Goal: Communication & Community: Answer question/provide support

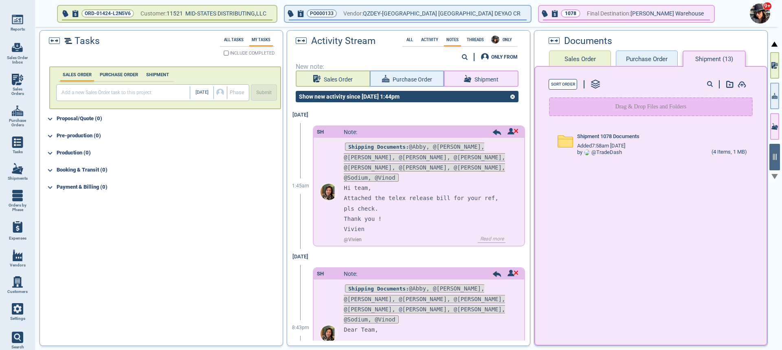
click at [760, 18] on img at bounding box center [759, 13] width 20 height 20
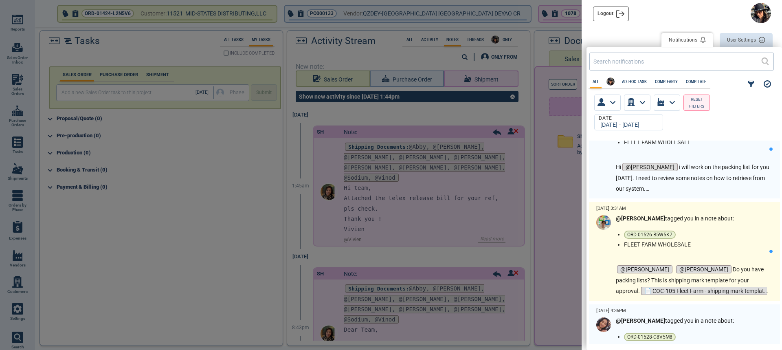
scroll to position [81, 0]
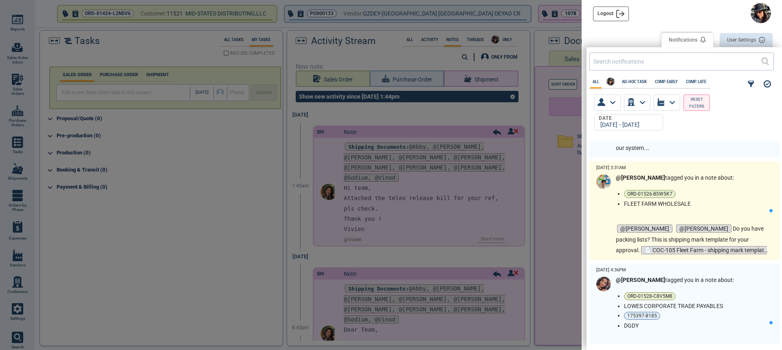
click at [629, 177] on strong "@[PERSON_NAME]" at bounding box center [639, 177] width 49 height 7
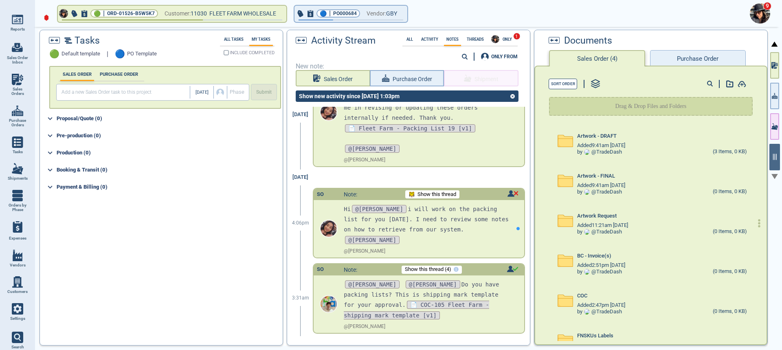
scroll to position [186, 0]
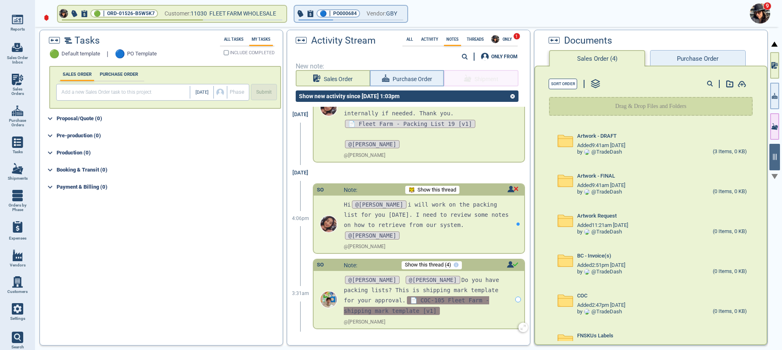
click at [489, 296] on span "📄 COC-105 Fleet Farm - shipping mark template [v1]" at bounding box center [416, 305] width 145 height 18
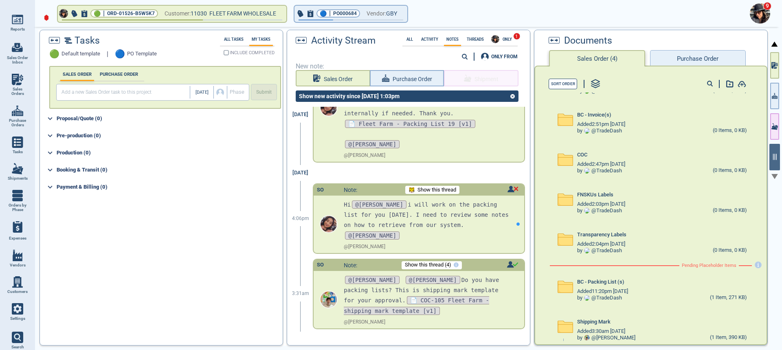
scroll to position [189, 0]
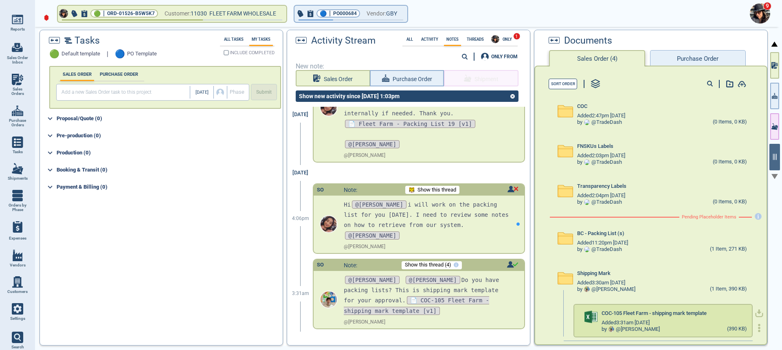
click at [755, 313] on icon "button" at bounding box center [759, 313] width 8 height 8
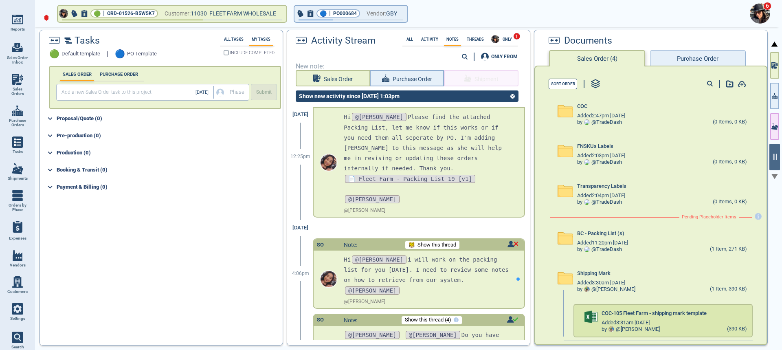
scroll to position [186, 0]
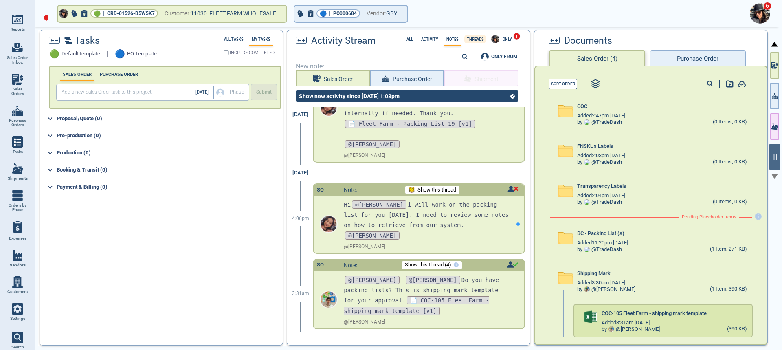
click at [474, 39] on label "Threads" at bounding box center [475, 39] width 22 height 4
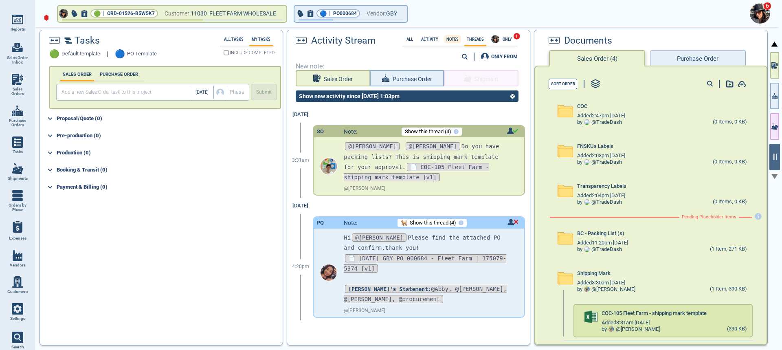
click at [456, 39] on label "Notes" at bounding box center [452, 39] width 17 height 4
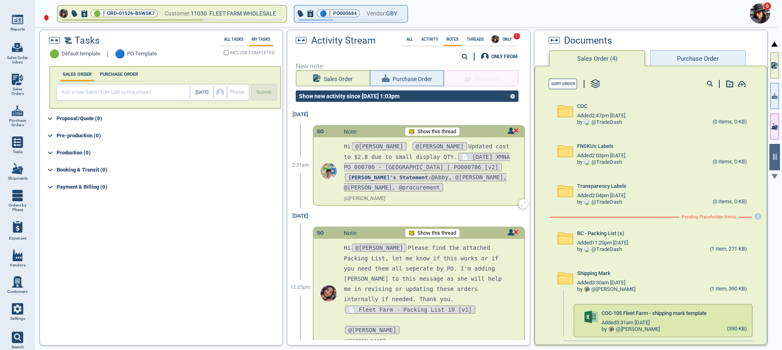
click at [436, 132] on span "Show this thread" at bounding box center [436, 132] width 39 height 6
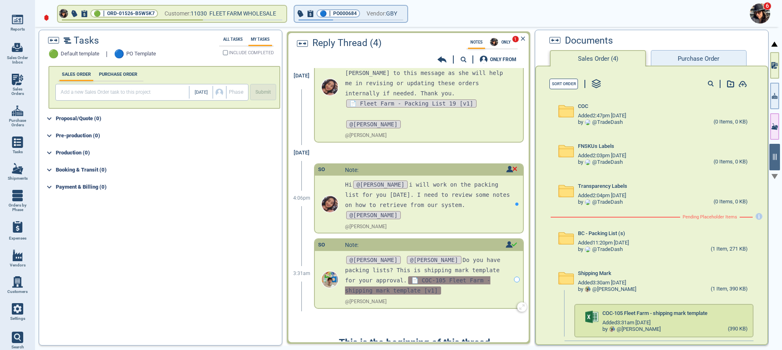
scroll to position [168, 0]
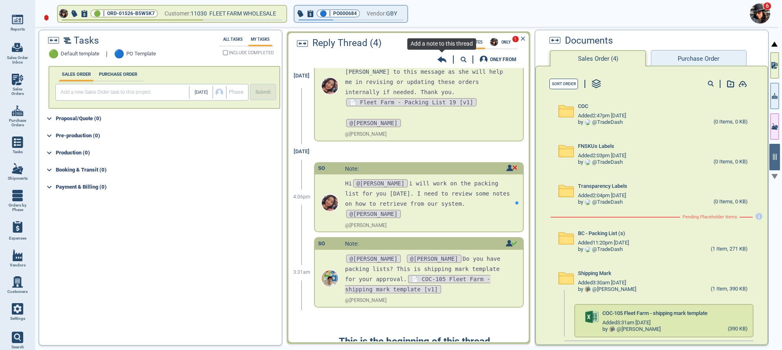
click at [440, 59] on icon at bounding box center [441, 60] width 9 height 6
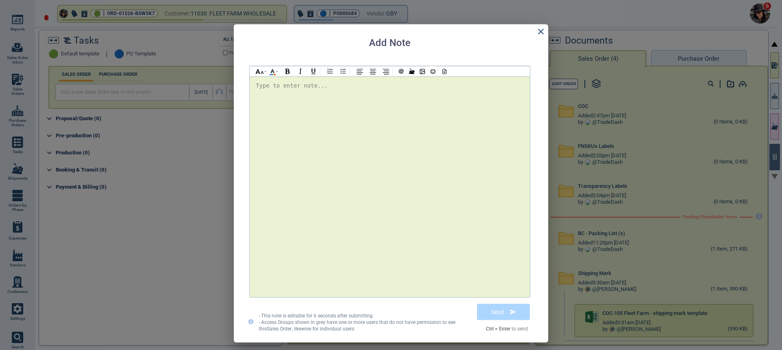
click at [282, 95] on div at bounding box center [390, 187] width 268 height 212
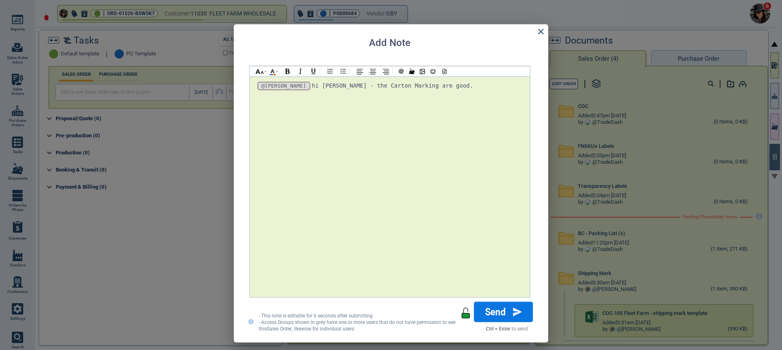
click at [508, 306] on button "Send" at bounding box center [503, 312] width 59 height 20
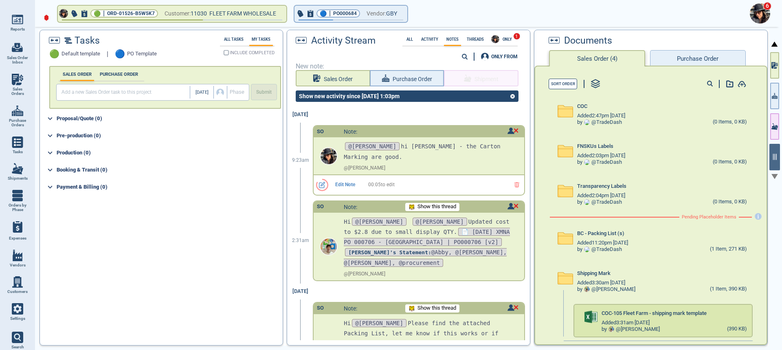
drag, startPoint x: 759, startPoint y: 8, endPoint x: 755, endPoint y: 14, distance: 7.6
click at [760, 8] on img at bounding box center [759, 13] width 20 height 20
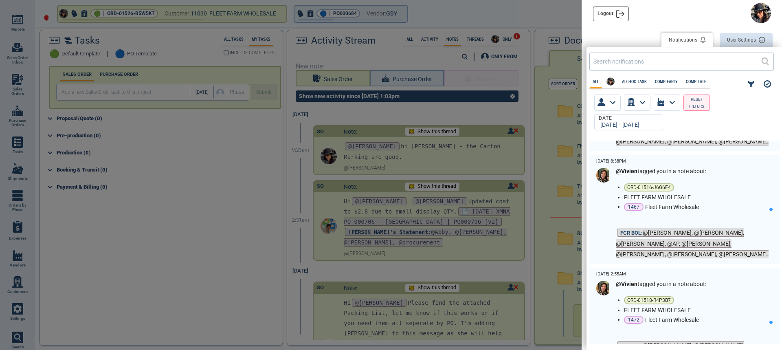
scroll to position [1799, 0]
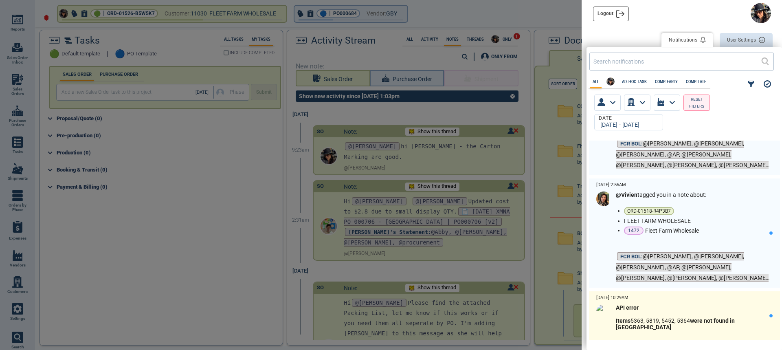
click at [686, 292] on div "[DATE] 10:29AM API error Items 5363, 5819, 5452, 5364 were not found in [GEOGRA…" at bounding box center [684, 315] width 191 height 49
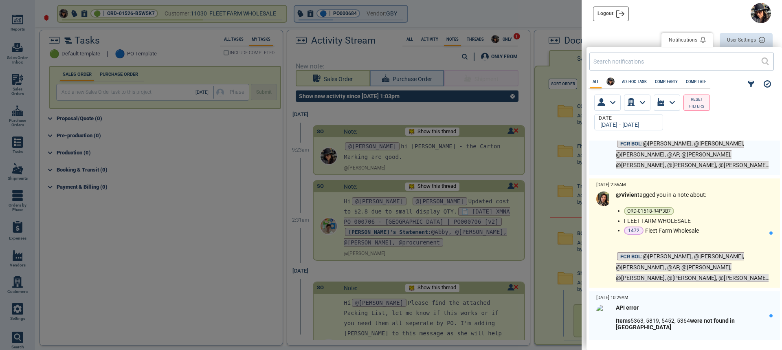
click at [664, 237] on div "@Vivien tagged you in a note about: ORD-01518-R4P3B7 FLEET FARM WHOLESALE 1472 …" at bounding box center [691, 237] width 153 height 92
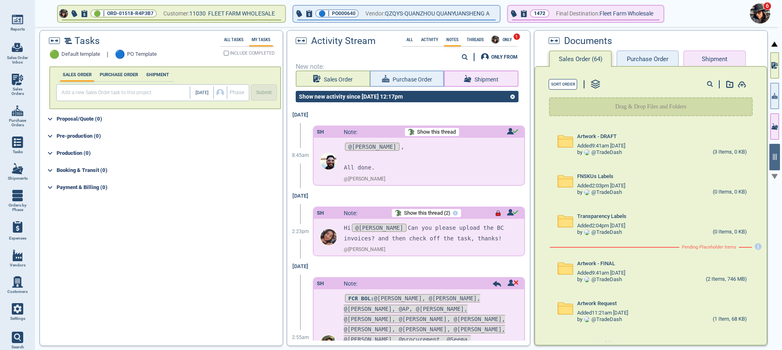
click at [765, 9] on span "6" at bounding box center [767, 6] width 8 height 8
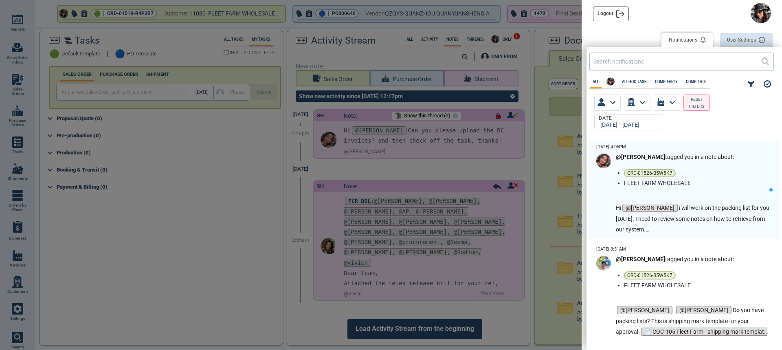
scroll to position [201, 191]
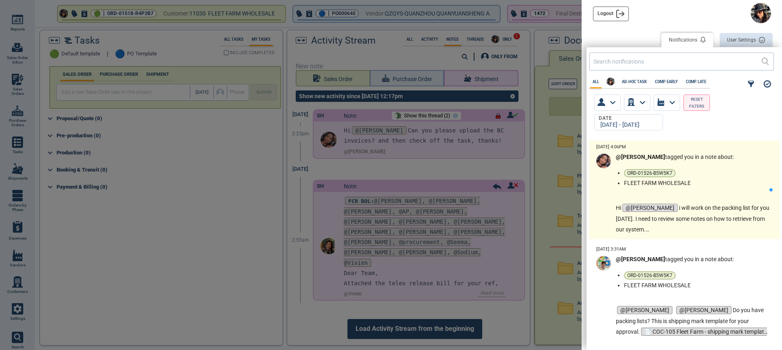
click at [669, 177] on ul "ORD-01526-B5W5K7 FLEET FARM WHOLESALE" at bounding box center [696, 177] width 145 height 17
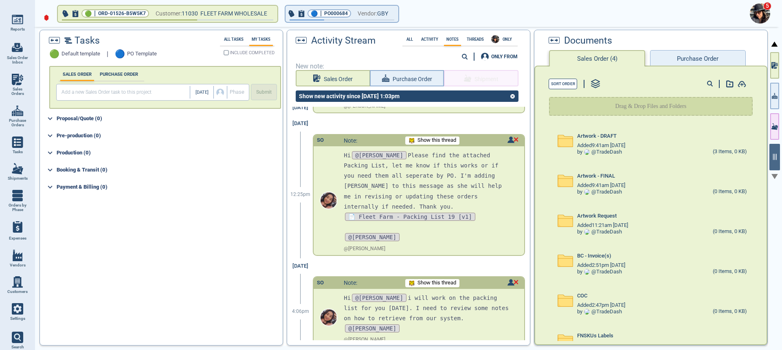
scroll to position [216, 0]
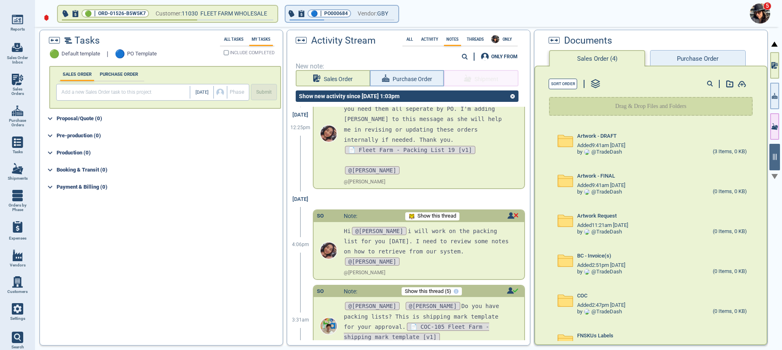
click at [762, 13] on img at bounding box center [759, 13] width 20 height 20
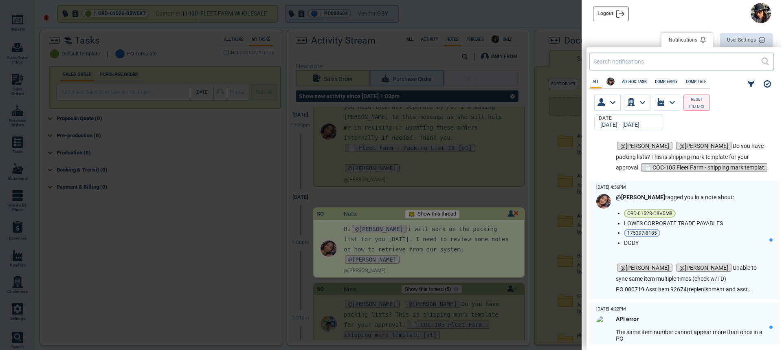
scroll to position [204, 0]
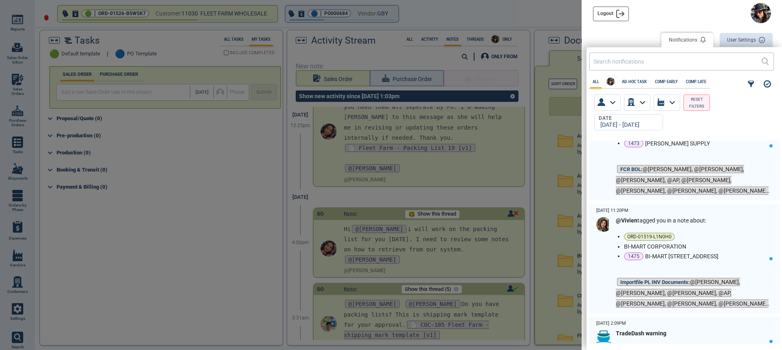
click at [677, 201] on li "[DATE] 7:59PM @Vivien tagged you in a note about: ORD-01520-L8X8R4 [PERSON_NAME…" at bounding box center [682, 147] width 193 height 113
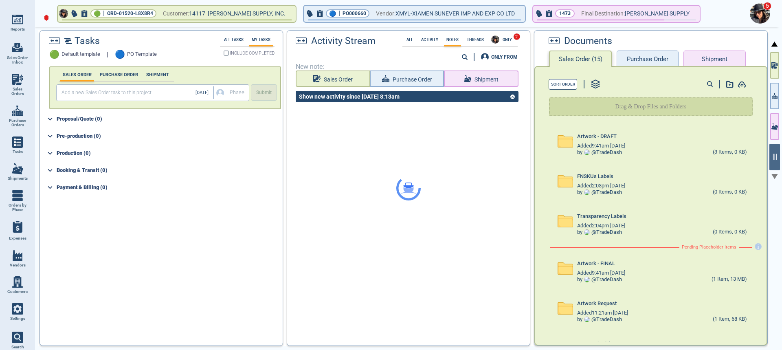
click at [757, 16] on img at bounding box center [759, 13] width 20 height 20
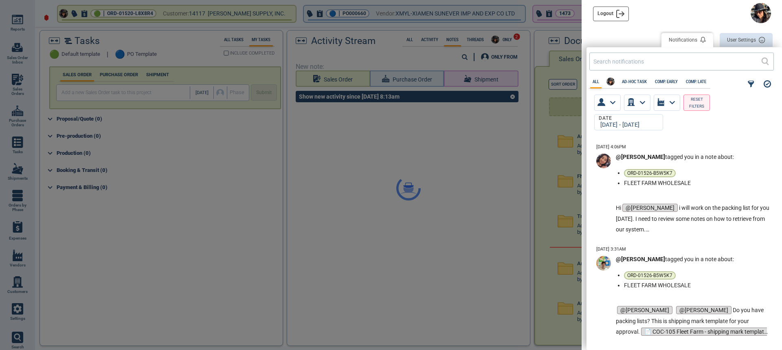
scroll to position [201, 191]
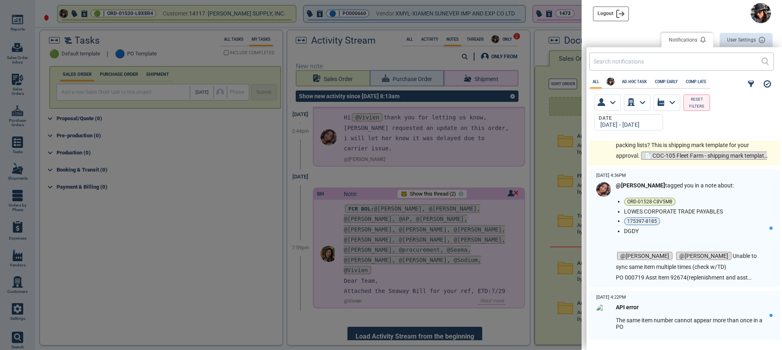
scroll to position [204, 0]
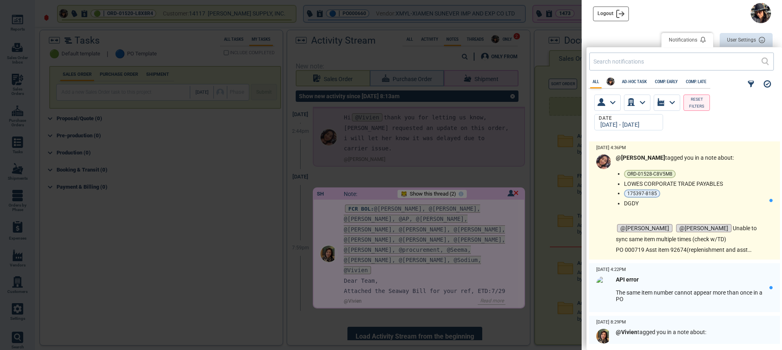
click at [646, 193] on span "175397-8185" at bounding box center [642, 193] width 30 height 5
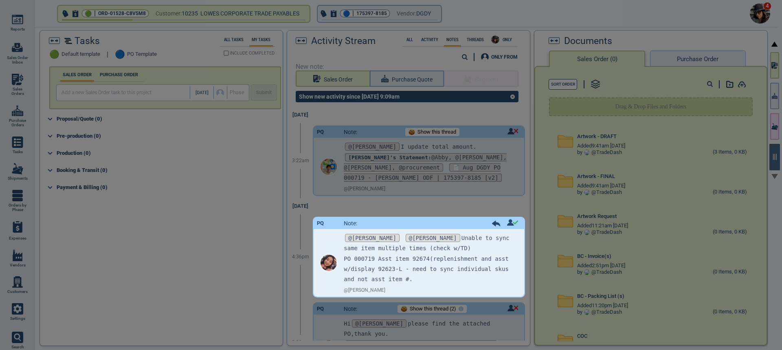
scroll to position [0, 0]
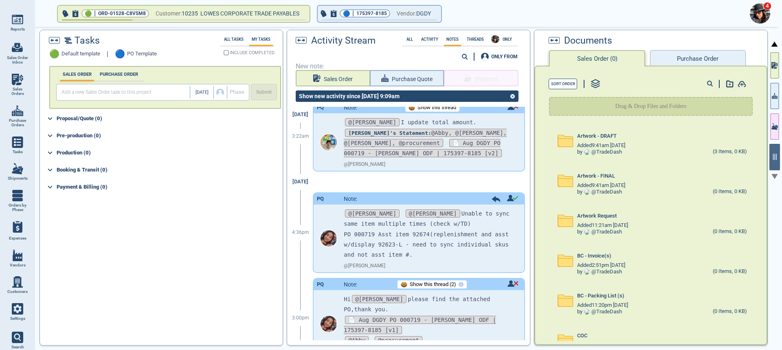
click at [759, 15] on img at bounding box center [759, 13] width 20 height 20
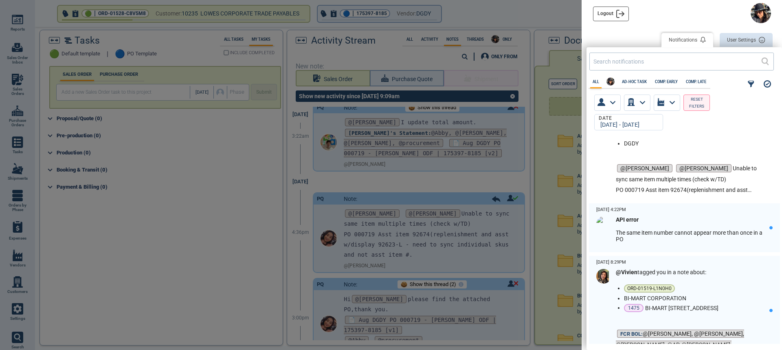
scroll to position [285, 0]
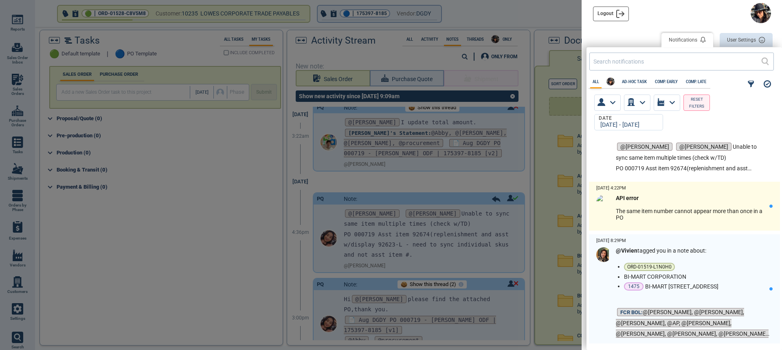
click at [654, 209] on p "The same item number cannot appear more than once in a PO" at bounding box center [691, 214] width 153 height 13
click at [655, 208] on p "The same item number cannot appear more than once in a PO" at bounding box center [691, 214] width 153 height 13
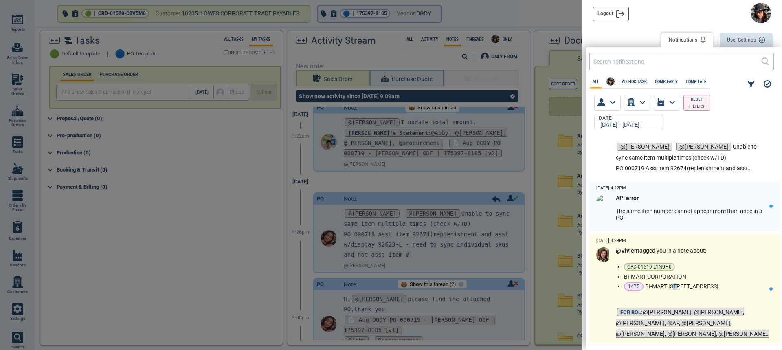
click at [673, 289] on div "1475 BI-MART [STREET_ADDRESS]" at bounding box center [695, 286] width 142 height 8
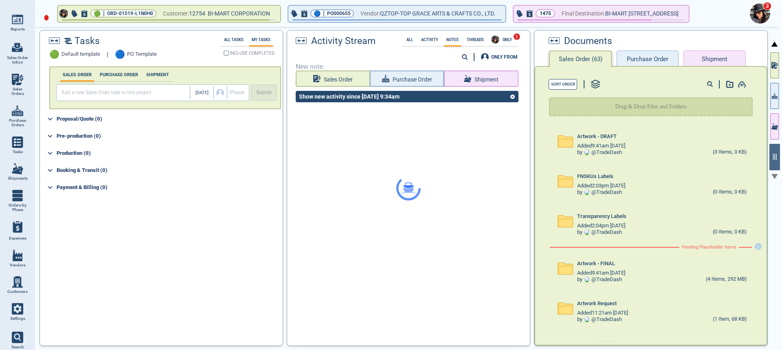
click at [760, 11] on img at bounding box center [759, 13] width 20 height 20
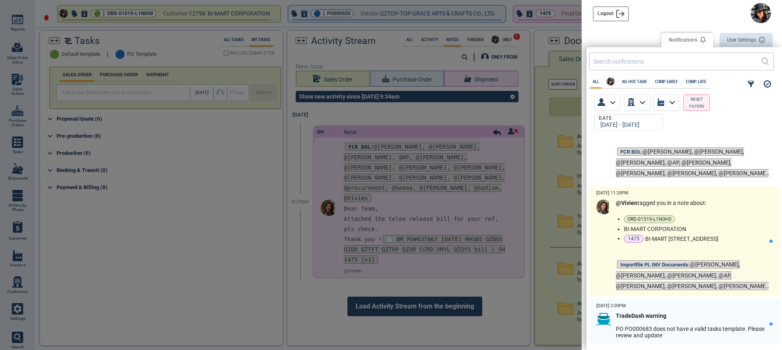
click at [682, 233] on ul "ORD-01519-L1N0H0 BI-MART CORPORATION 1475 BI-MART 15745 N LOMBARD, PORTALND,[GE…" at bounding box center [696, 229] width 145 height 28
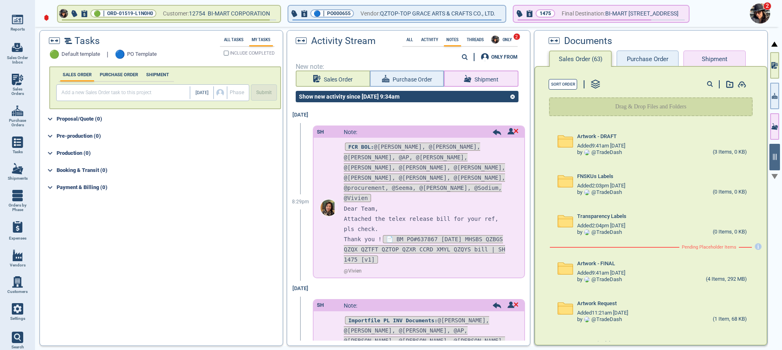
click at [758, 12] on img at bounding box center [759, 13] width 20 height 20
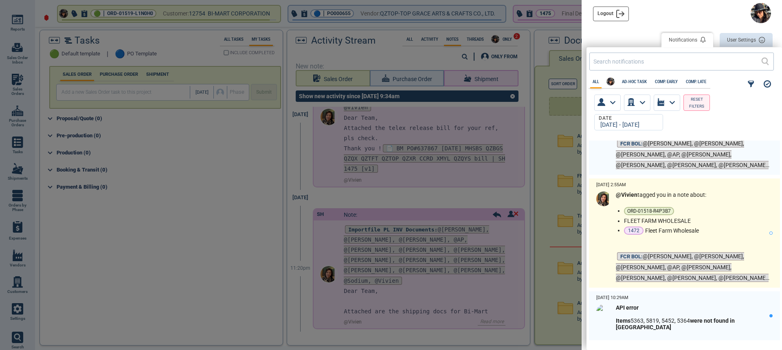
click at [684, 239] on div "@Vivien tagged you in a note about: ORD-01518-R4P3B7 FLEET FARM WHOLESALE 1472 …" at bounding box center [691, 237] width 153 height 92
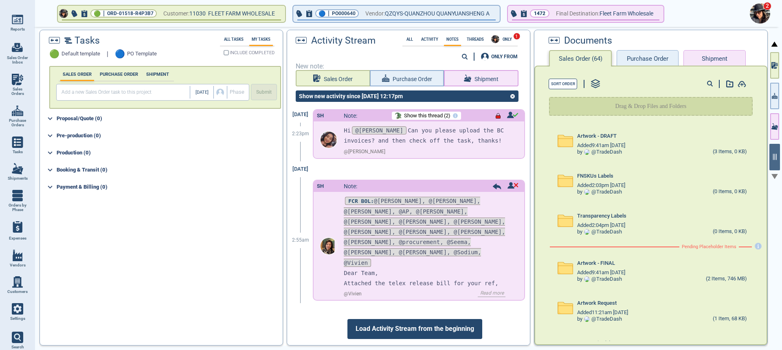
click at [754, 13] on img at bounding box center [759, 13] width 20 height 20
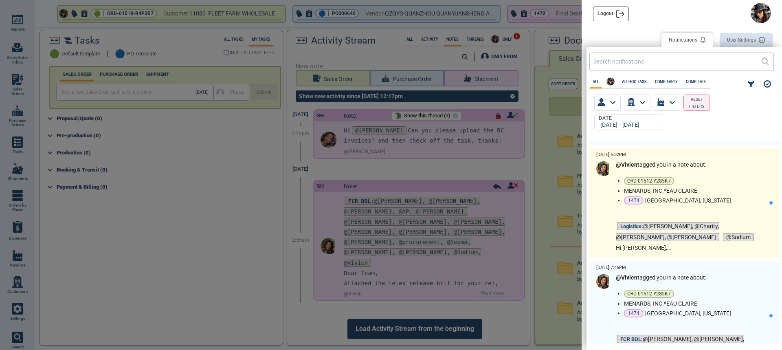
click at [682, 202] on div "1474 [GEOGRAPHIC_DATA], [US_STATE]" at bounding box center [695, 200] width 142 height 8
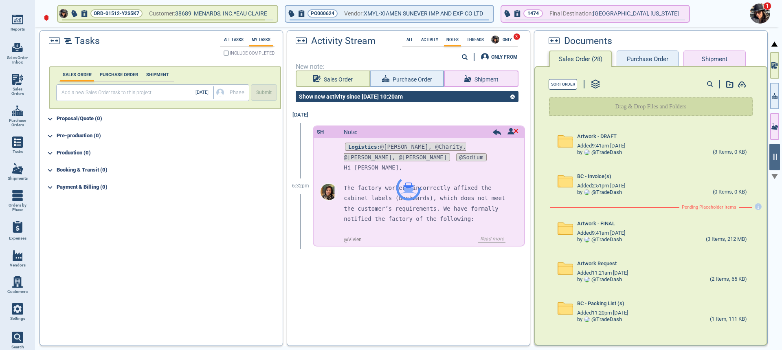
click at [763, 13] on img at bounding box center [759, 13] width 20 height 20
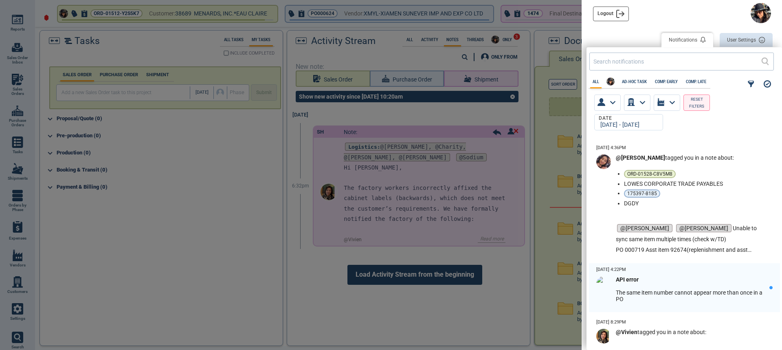
click at [458, 169] on div at bounding box center [391, 175] width 782 height 350
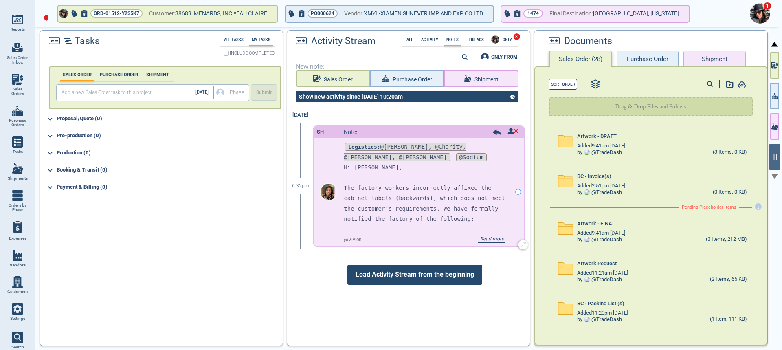
click at [488, 238] on span "Read more" at bounding box center [491, 239] width 28 height 7
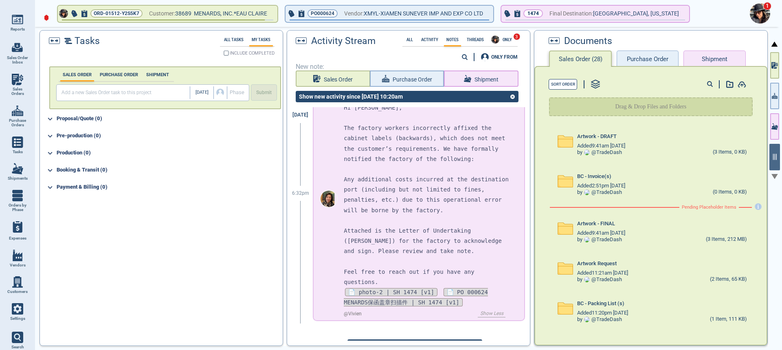
scroll to position [72, 0]
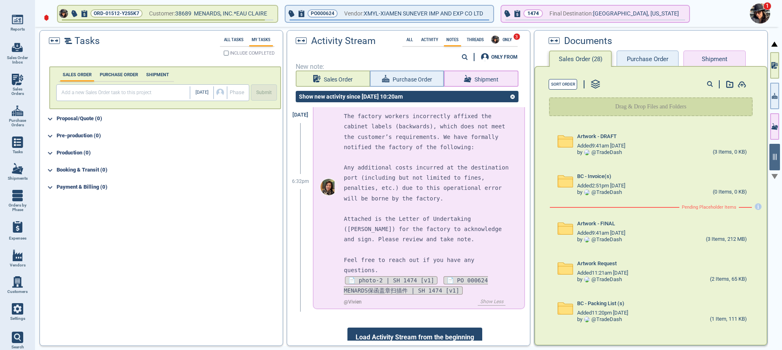
click at [764, 9] on span "1" at bounding box center [767, 6] width 8 height 8
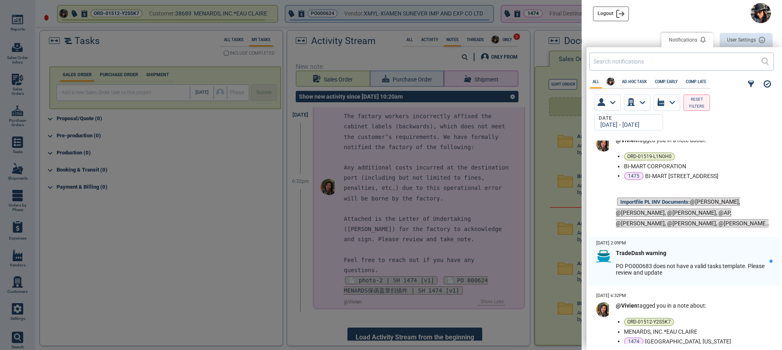
scroll to position [692, 0]
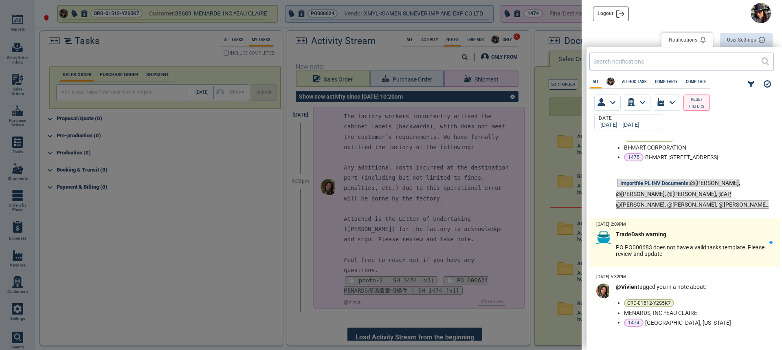
click at [672, 244] on span "PO PO000683 does not have a valid tasks template. Please review and update" at bounding box center [689, 250] width 149 height 13
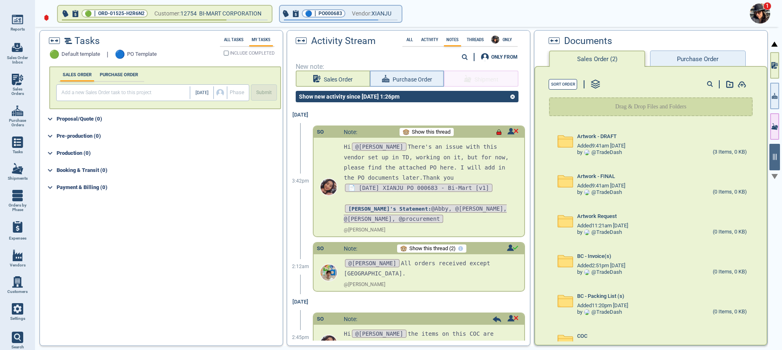
click at [760, 8] on img at bounding box center [759, 13] width 20 height 20
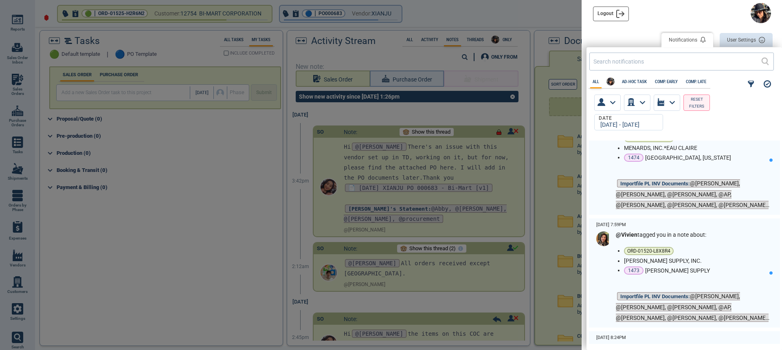
scroll to position [1140, 0]
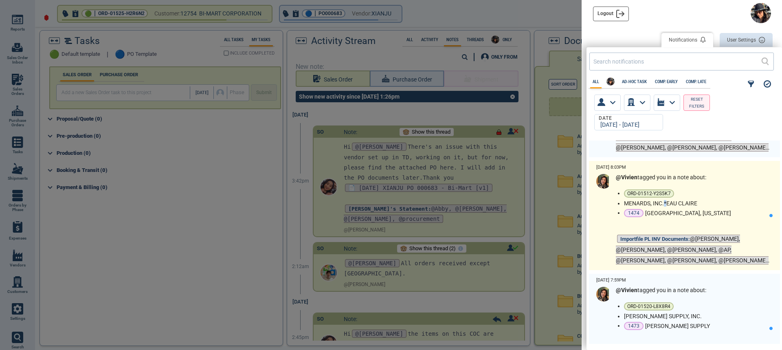
click at [665, 205] on li "MENARDS, INC.*EAU CLAIRE" at bounding box center [695, 203] width 142 height 7
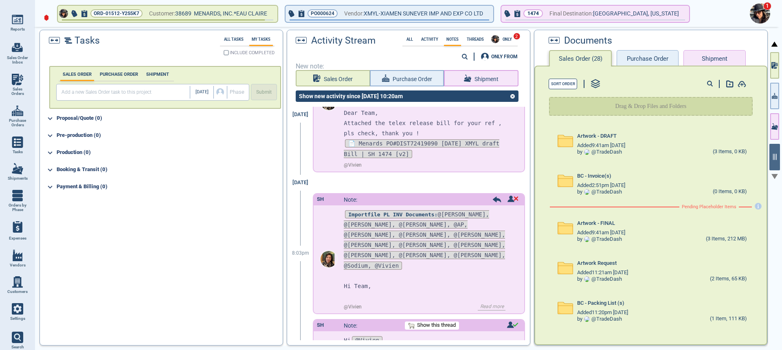
scroll to position [248, 0]
click at [760, 12] on img at bounding box center [759, 13] width 20 height 20
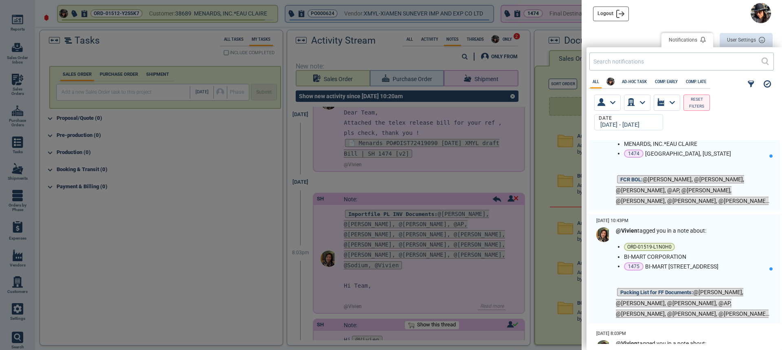
scroll to position [1018, 0]
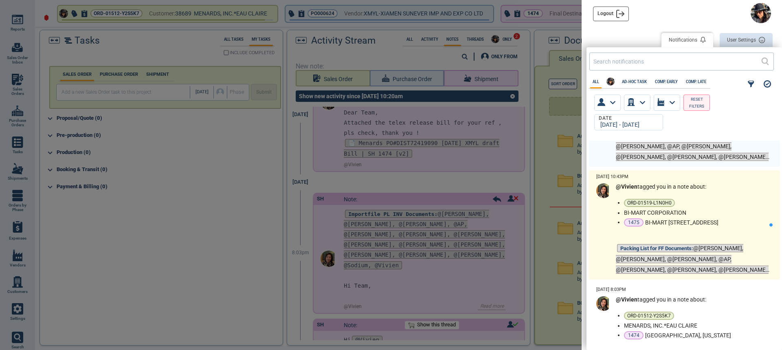
click at [664, 216] on ul "ORD-01519-L1N0H0 BI-MART CORPORATION 1475 BI-MART 15745 N LOMBARD, PORTALND,[GE…" at bounding box center [696, 213] width 145 height 28
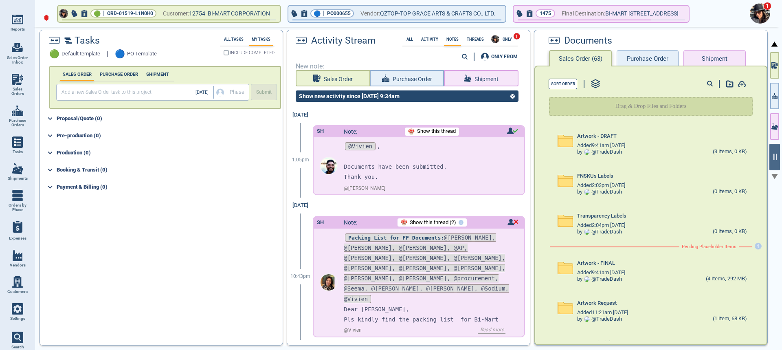
scroll to position [323, 0]
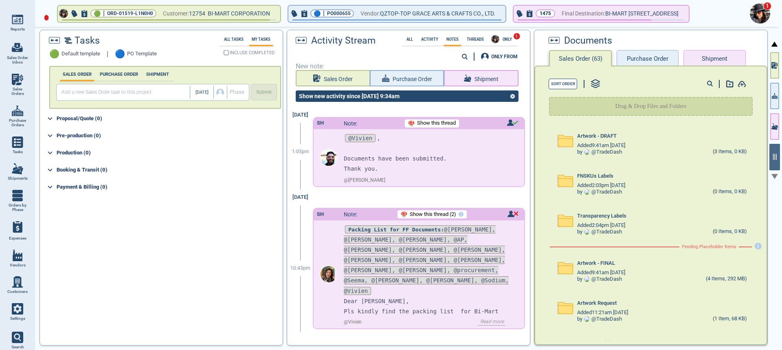
click at [767, 8] on span "1" at bounding box center [767, 6] width 8 height 8
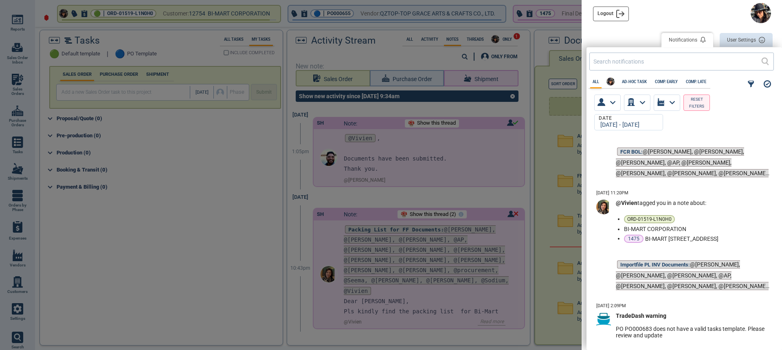
scroll to position [936, 0]
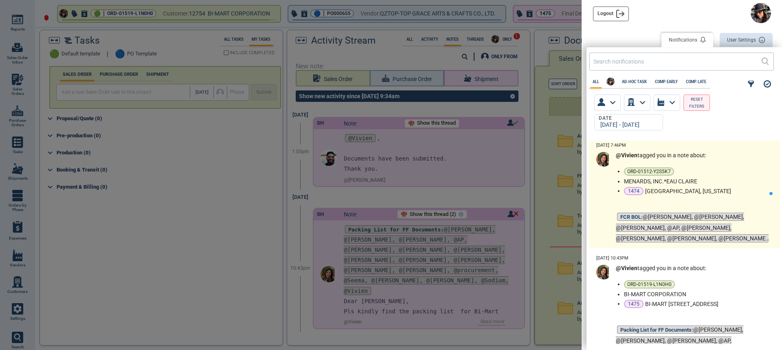
click at [707, 196] on div "@Vivien tagged you in a note about: ORD-01512-Y2S5K7 MENARDS, INC.*[GEOGRAPHIC_…" at bounding box center [691, 198] width 153 height 92
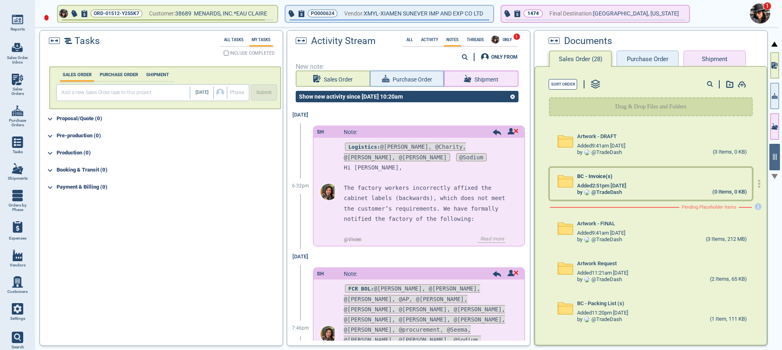
scroll to position [0, 0]
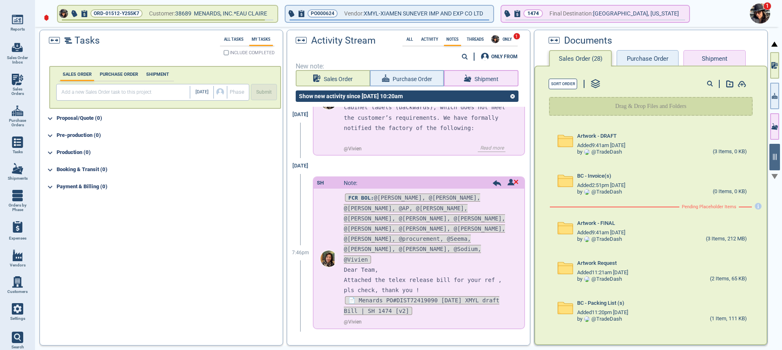
click at [760, 11] on img at bounding box center [759, 13] width 20 height 20
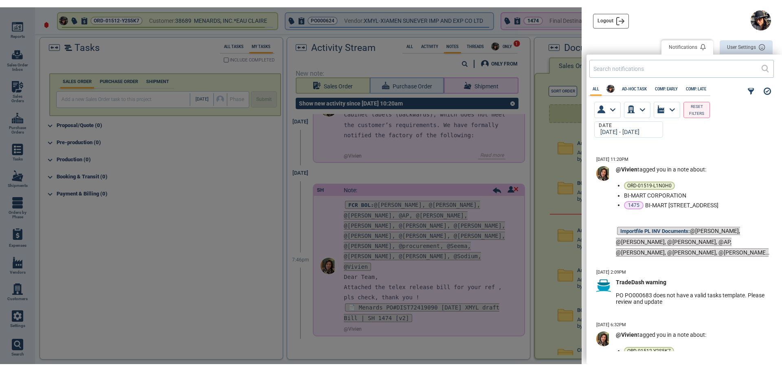
scroll to position [3, 3]
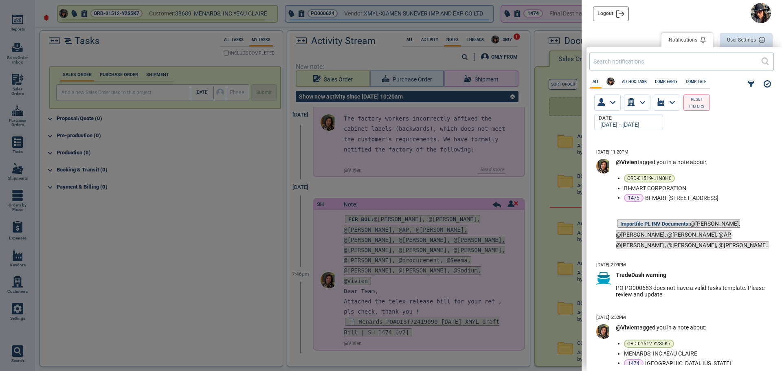
click at [142, 242] on div at bounding box center [391, 185] width 782 height 371
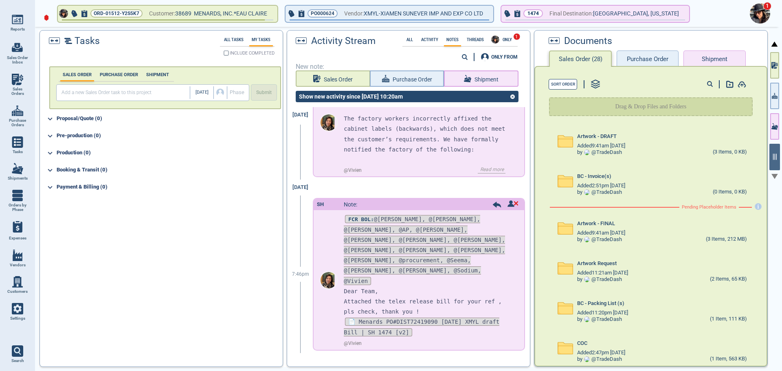
drag, startPoint x: 197, startPoint y: 209, endPoint x: 211, endPoint y: 209, distance: 14.7
click at [208, 209] on div "SALES ORDER PURCHASE ORDER SHIPMENT [DATE] Phase Submit Proposal/Quote (0) Pre-…" at bounding box center [160, 213] width 241 height 300
